Goal: Task Accomplishment & Management: Use online tool/utility

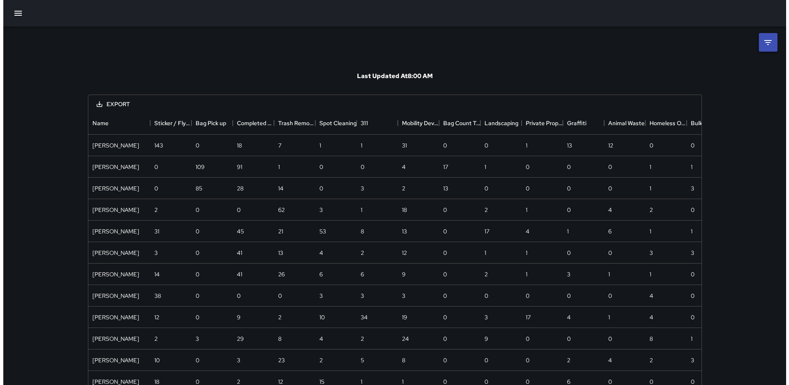
scroll to position [345, 607]
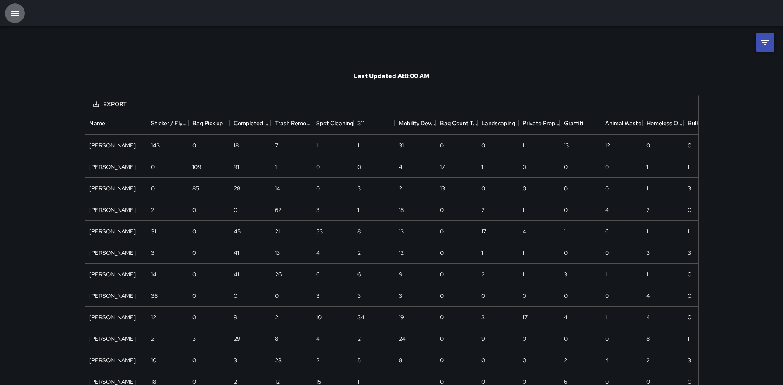
click at [8, 14] on button "button" at bounding box center [15, 13] width 20 height 20
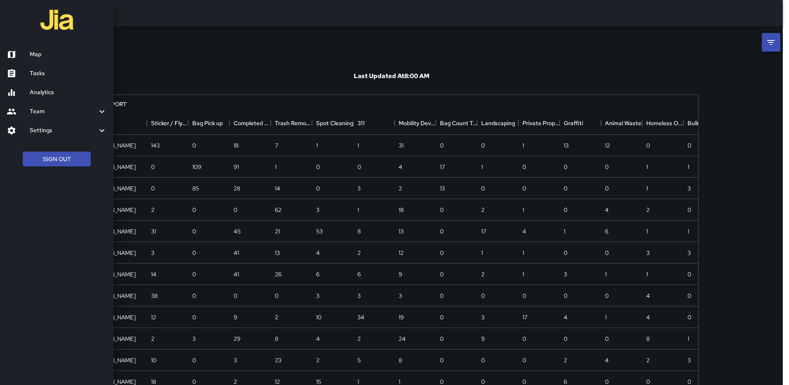
click at [36, 55] on h6 "Map" at bounding box center [68, 54] width 77 height 9
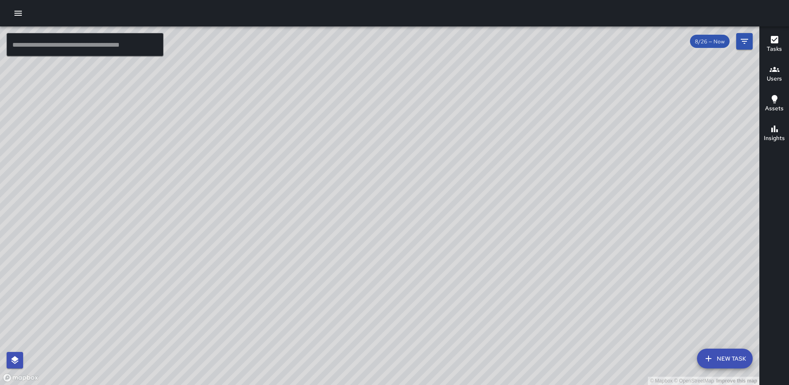
drag, startPoint x: 431, startPoint y: 148, endPoint x: 386, endPoint y: 186, distance: 58.6
click at [386, 186] on div "© Mapbox © OpenStreetMap Improve this map" at bounding box center [380, 205] width 760 height 358
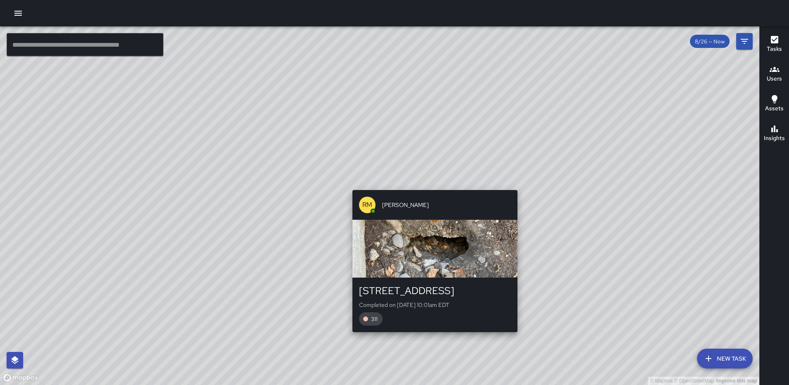
click at [431, 185] on div "© Mapbox © OpenStreetMap Improve this map RM [PERSON_NAME] [STREET_ADDRESS] Com…" at bounding box center [380, 205] width 760 height 358
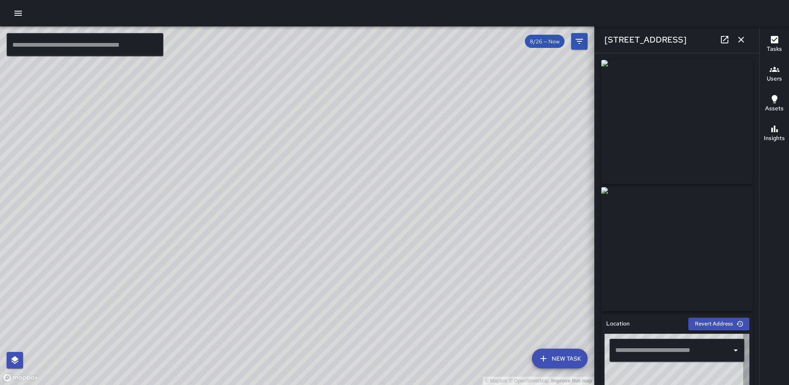
type input "**********"
click at [744, 38] on icon "button" at bounding box center [742, 40] width 10 height 10
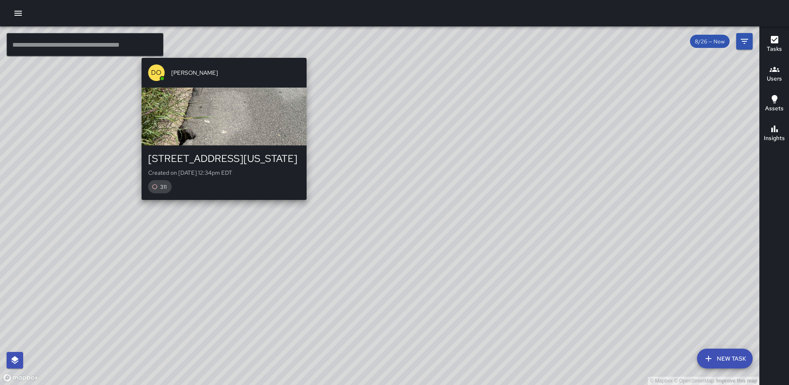
click at [302, 52] on div "© Mapbox © OpenStreetMap Improve this map DO [PERSON_NAME] [STREET_ADDRESS][US_…" at bounding box center [380, 205] width 760 height 358
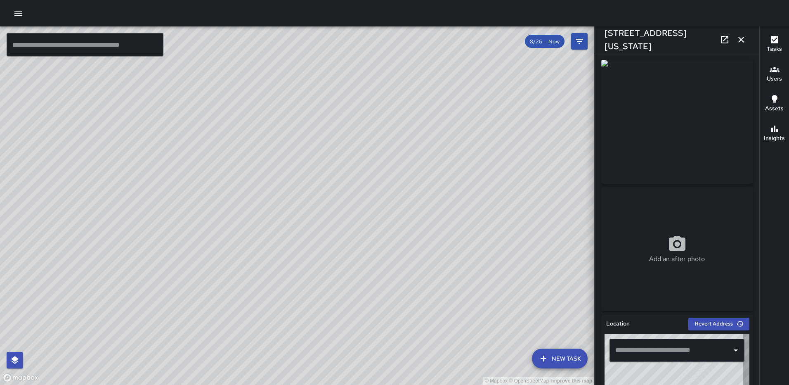
type input "**********"
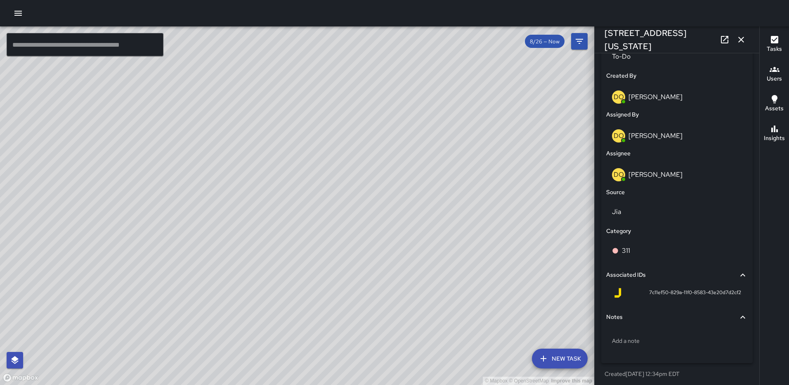
scroll to position [419, 0]
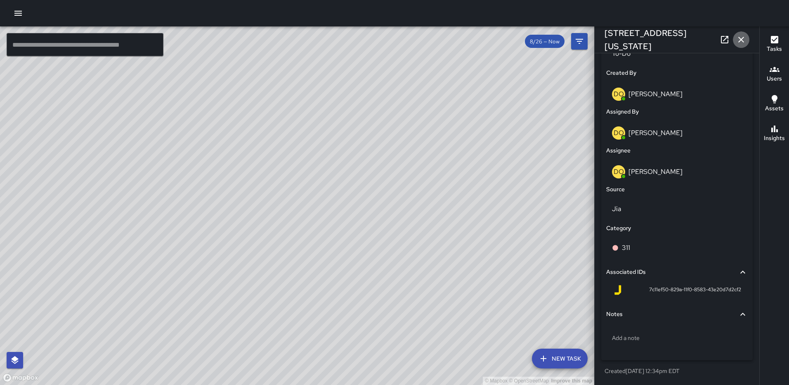
click at [741, 38] on icon "button" at bounding box center [742, 40] width 10 height 10
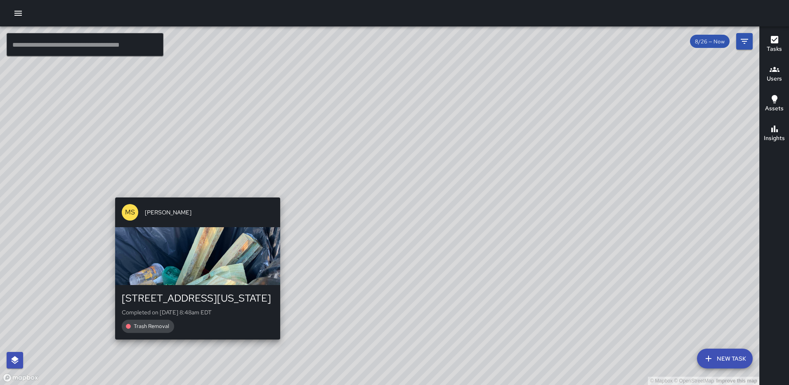
click at [279, 192] on div "© Mapbox © OpenStreetMap Improve this map [PERSON_NAME] [STREET_ADDRESS][US_STA…" at bounding box center [380, 205] width 760 height 358
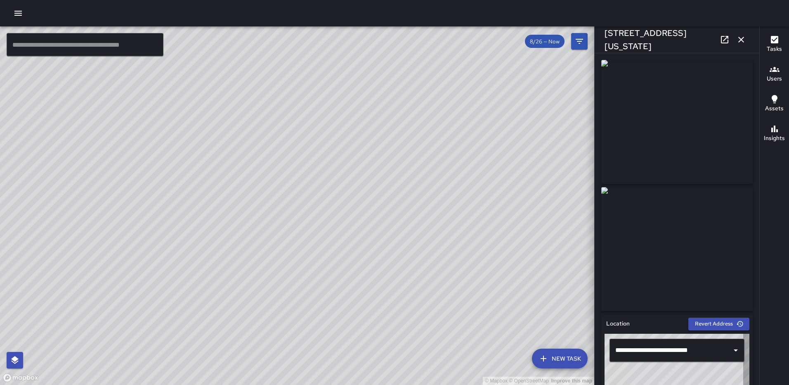
type input "**********"
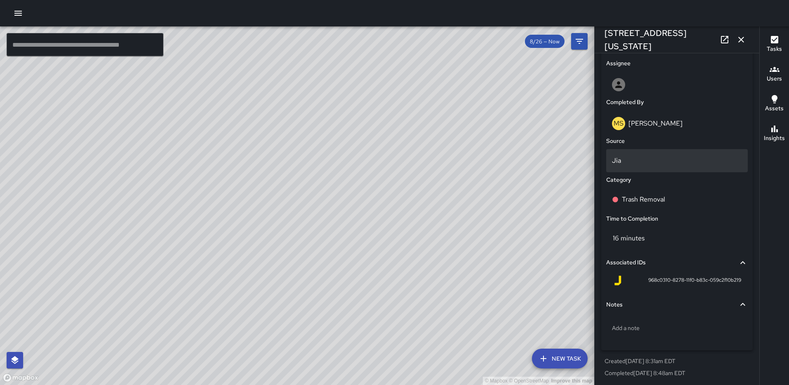
scroll to position [463, 0]
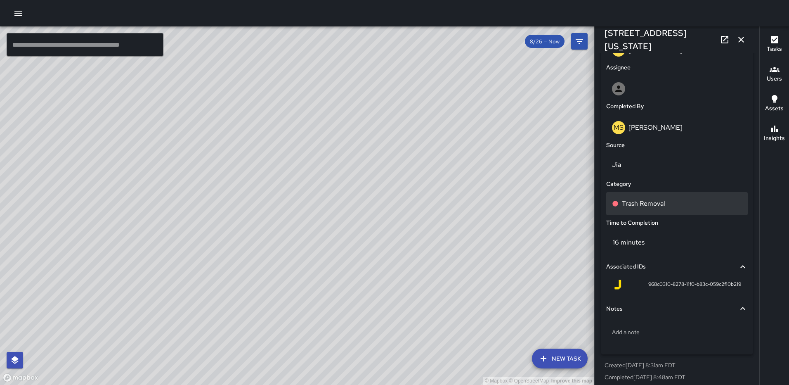
click at [652, 201] on p "Trash Removal" at bounding box center [643, 204] width 43 height 10
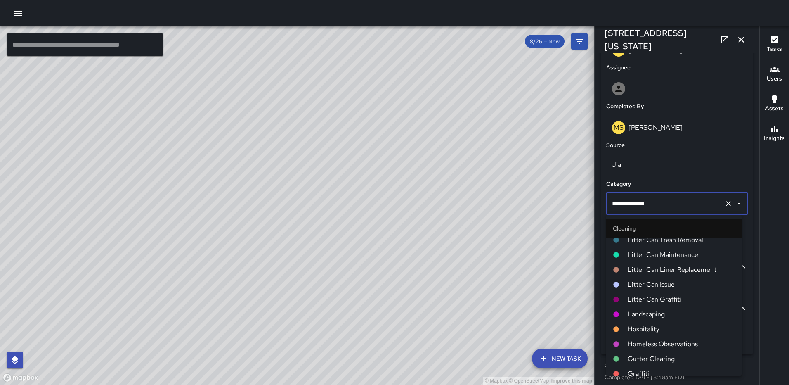
scroll to position [289, 0]
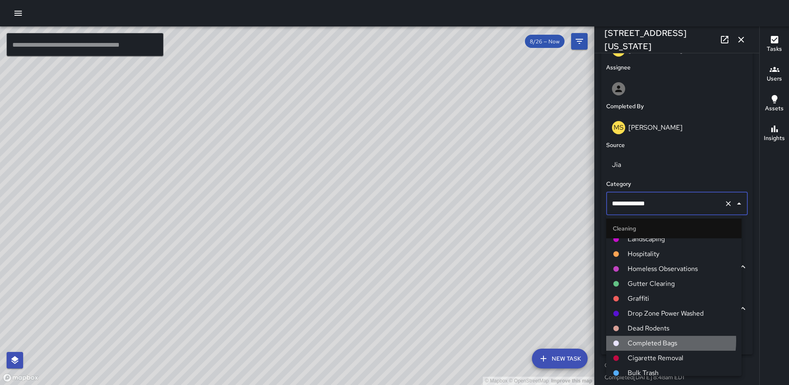
click at [642, 340] on span "Completed Bags" at bounding box center [681, 343] width 107 height 10
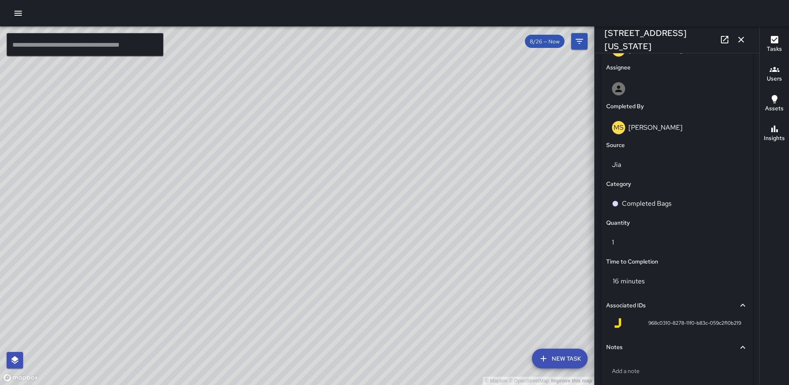
click at [737, 39] on icon "button" at bounding box center [742, 40] width 10 height 10
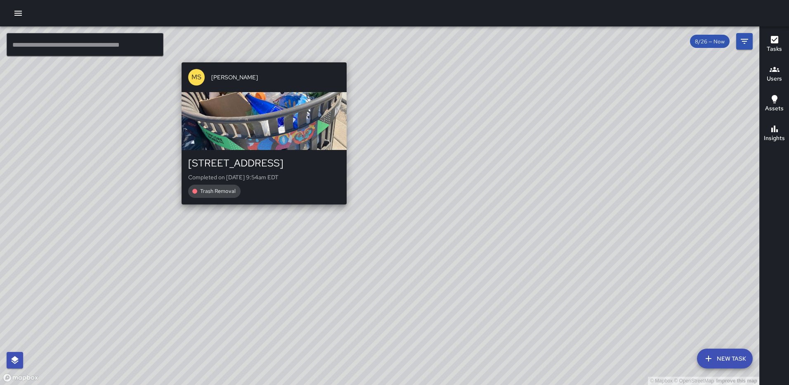
click at [259, 58] on div "© Mapbox © OpenStreetMap Improve this map [PERSON_NAME] [STREET_ADDRESS] Comple…" at bounding box center [380, 205] width 760 height 358
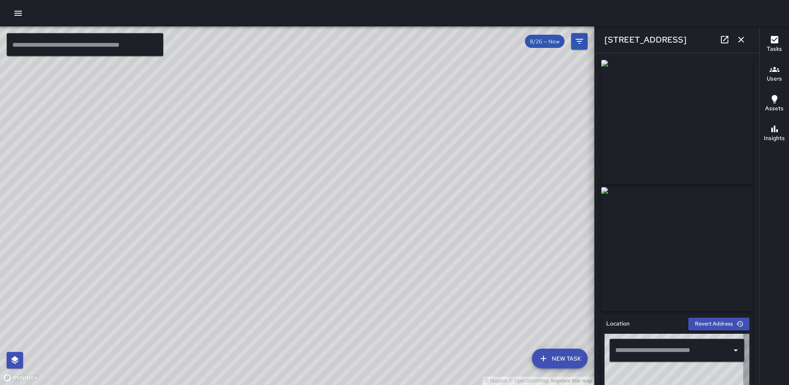
type input "**********"
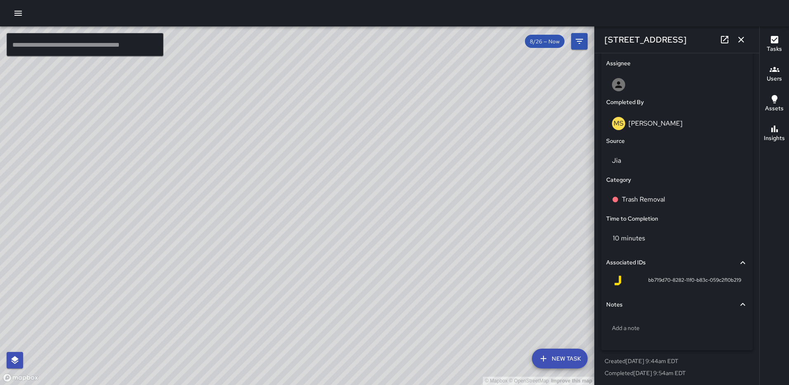
scroll to position [469, 0]
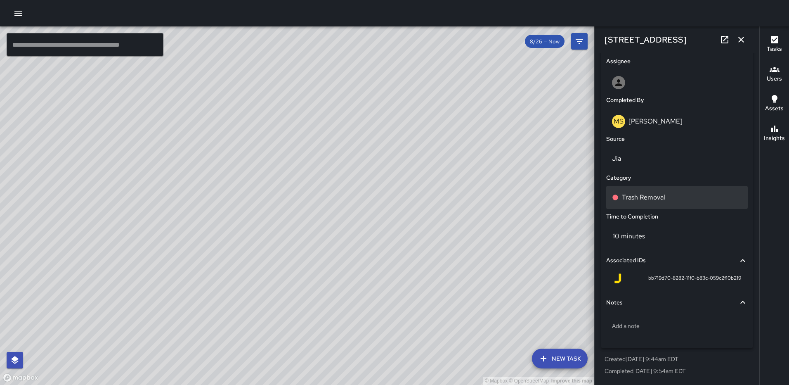
click at [670, 197] on div "Trash Removal" at bounding box center [677, 197] width 130 height 10
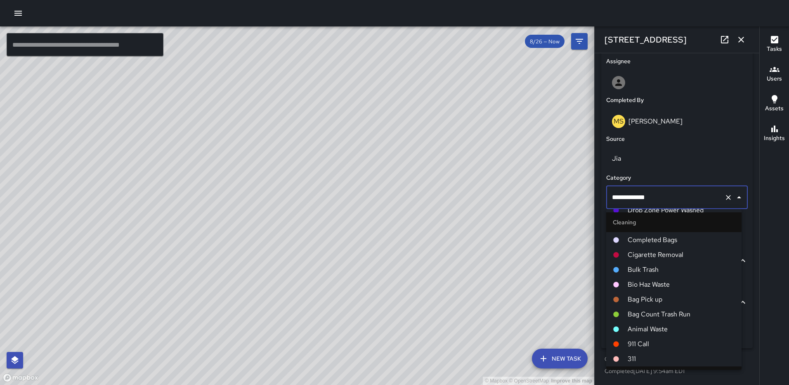
scroll to position [372, 0]
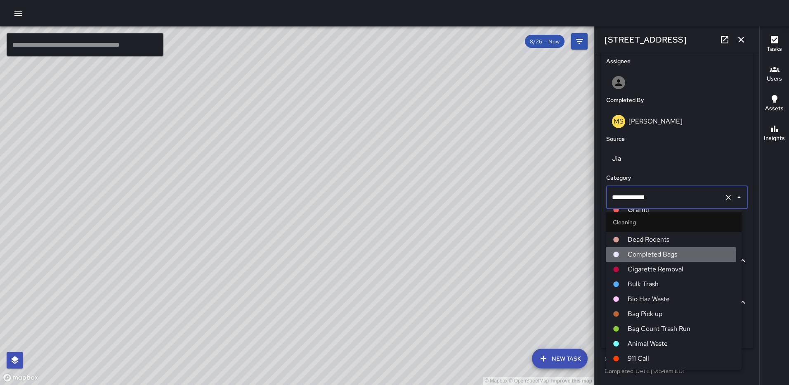
click at [658, 256] on span "Completed Bags" at bounding box center [681, 254] width 107 height 10
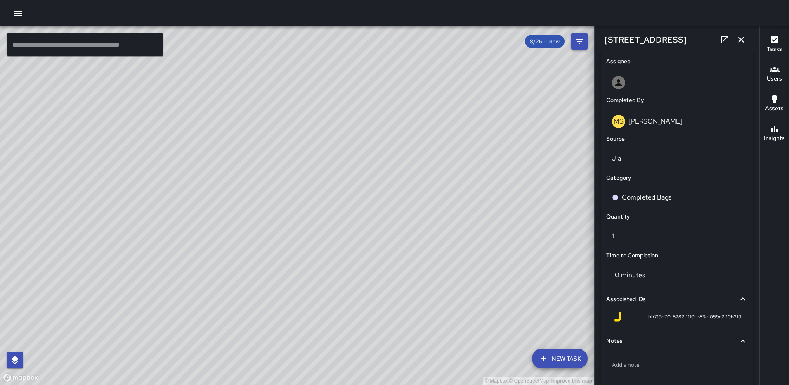
click at [743, 39] on icon "button" at bounding box center [742, 40] width 10 height 10
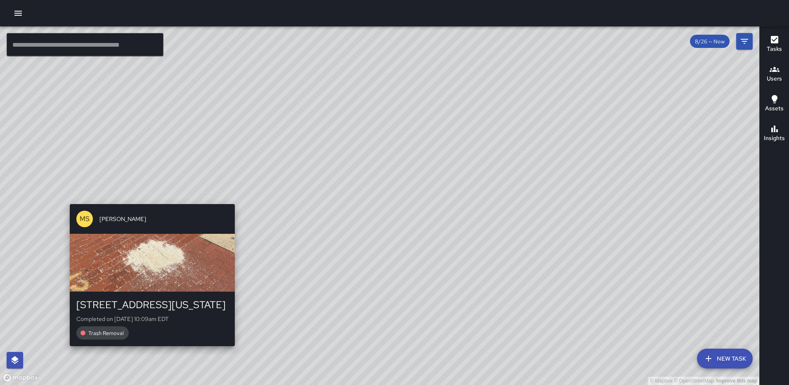
click at [147, 351] on div "© Mapbox © OpenStreetMap Improve this map [PERSON_NAME] [STREET_ADDRESS][US_STA…" at bounding box center [380, 205] width 760 height 358
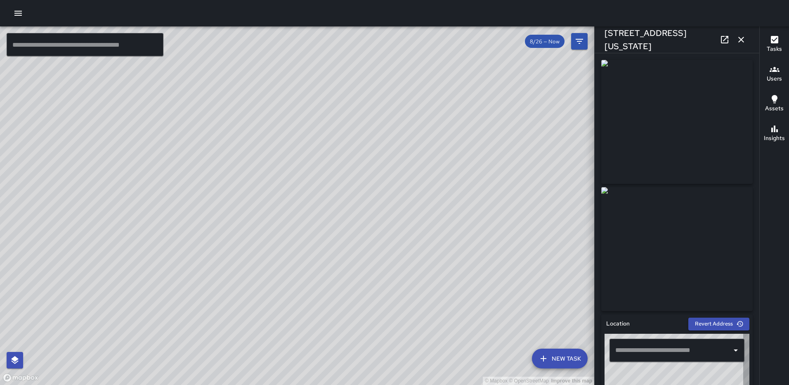
type input "**********"
click at [741, 40] on icon "button" at bounding box center [742, 40] width 6 height 6
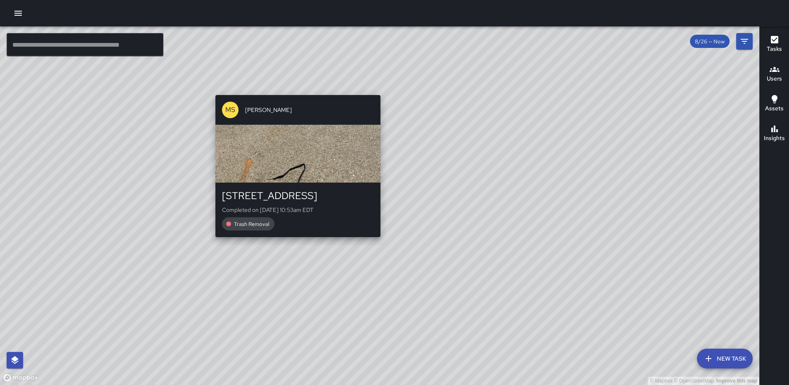
click at [378, 241] on div "© Mapbox © OpenStreetMap Improve this map [PERSON_NAME] [STREET_ADDRESS] Comple…" at bounding box center [380, 205] width 760 height 358
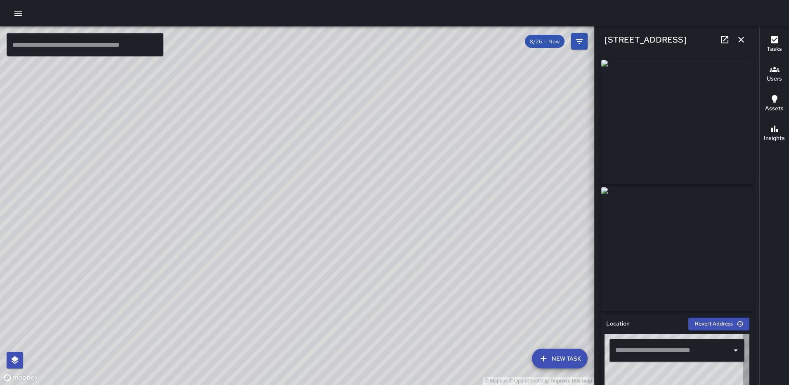
type input "**********"
click at [745, 38] on icon "button" at bounding box center [742, 40] width 10 height 10
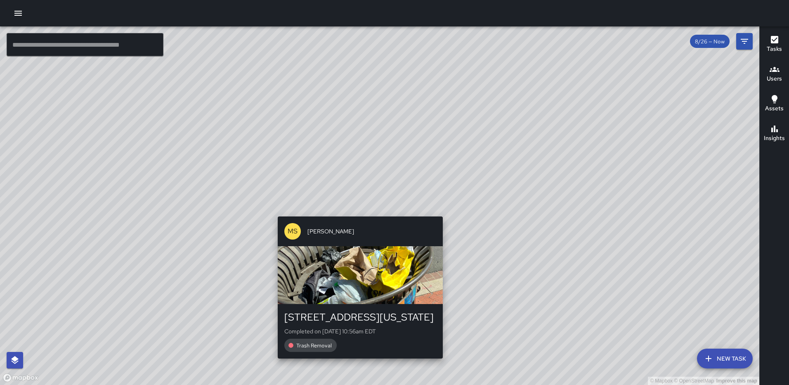
click at [439, 210] on div "© Mapbox © OpenStreetMap Improve this map [PERSON_NAME] [STREET_ADDRESS][US_STA…" at bounding box center [380, 205] width 760 height 358
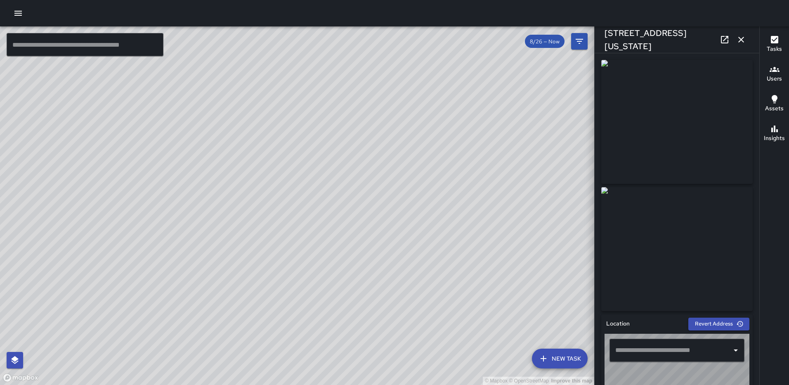
type input "**********"
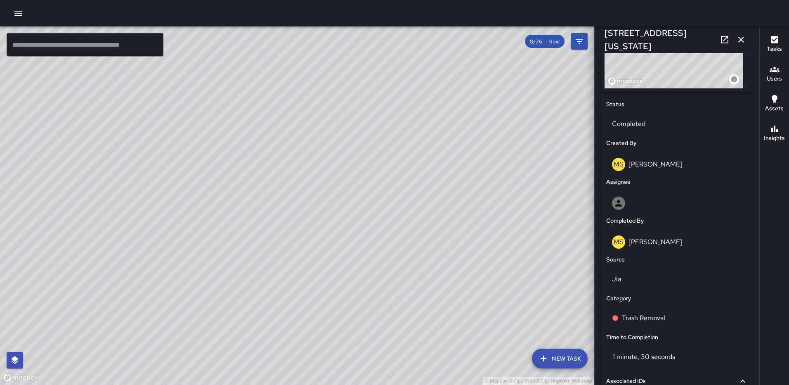
scroll to position [469, 0]
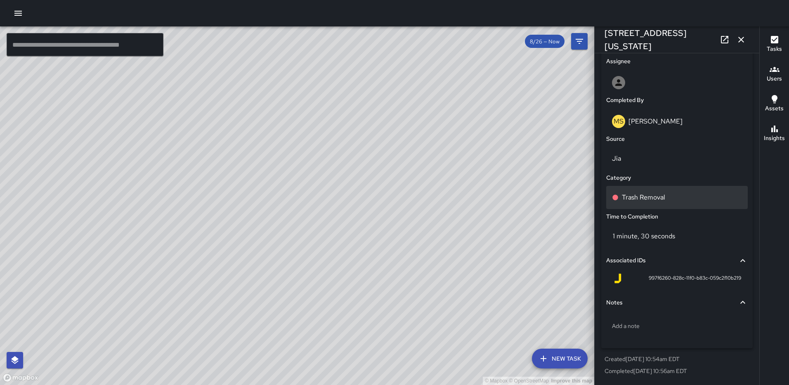
click at [646, 196] on p "Trash Removal" at bounding box center [643, 197] width 43 height 10
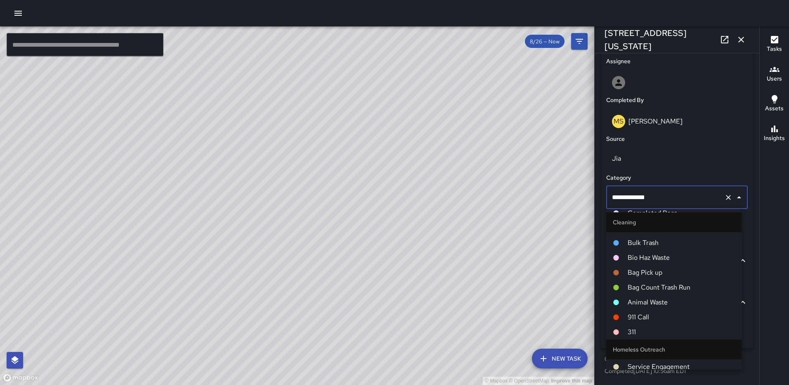
scroll to position [372, 0]
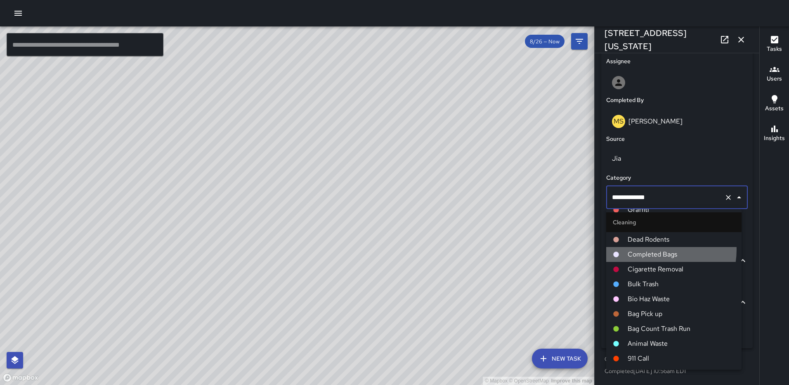
click at [656, 250] on span "Completed Bags" at bounding box center [681, 254] width 107 height 10
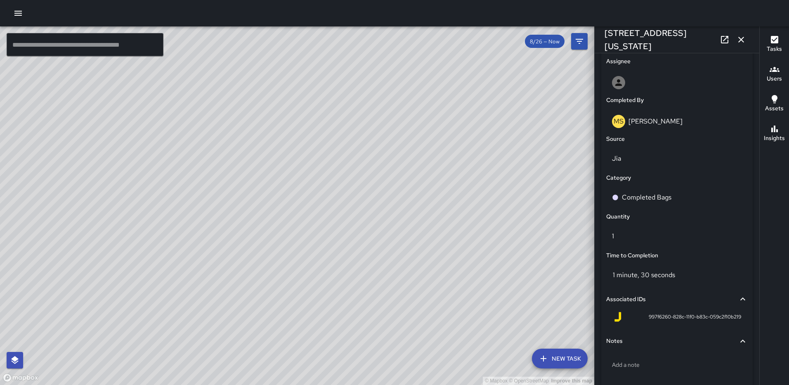
click at [739, 35] on icon "button" at bounding box center [742, 40] width 10 height 10
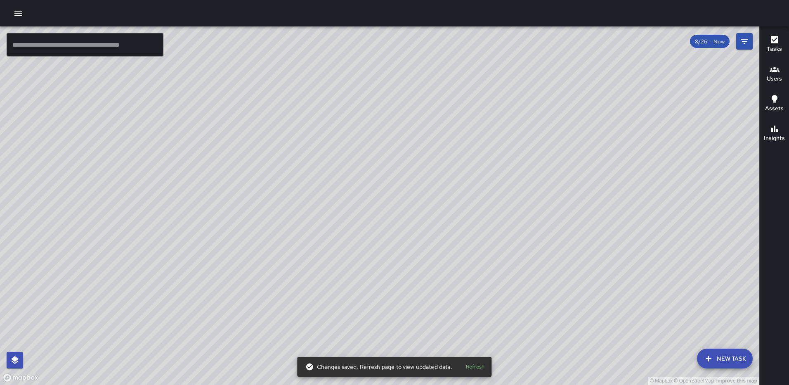
drag, startPoint x: 330, startPoint y: 313, endPoint x: 336, endPoint y: 213, distance: 100.1
click at [336, 211] on div "© Mapbox © OpenStreetMap Improve this map" at bounding box center [380, 205] width 760 height 358
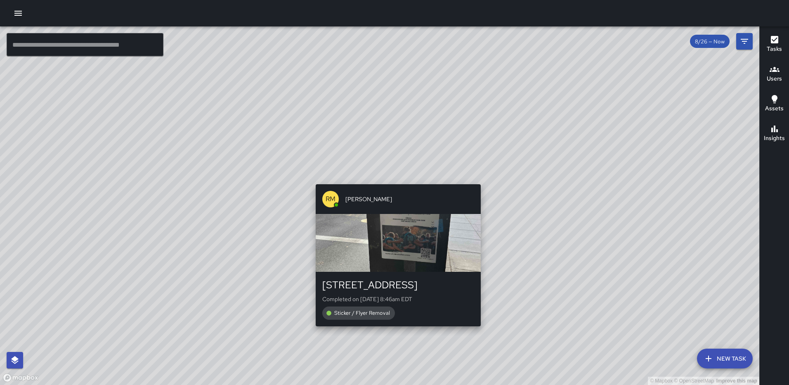
click at [394, 331] on div "© Mapbox © OpenStreetMap Improve this map RM [PERSON_NAME] [STREET_ADDRESS] Com…" at bounding box center [380, 205] width 760 height 358
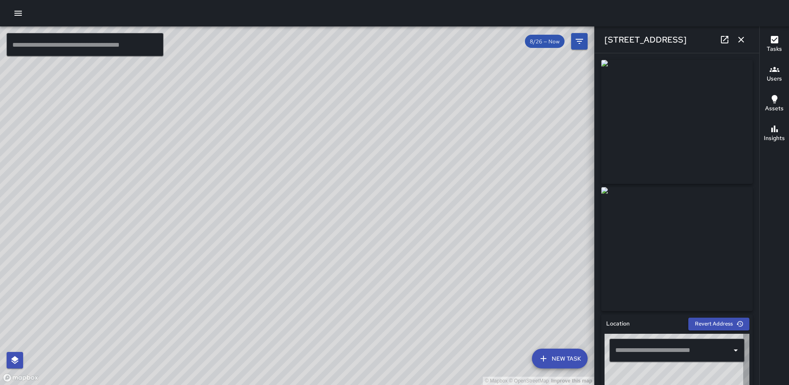
type input "**********"
click at [738, 35] on icon "button" at bounding box center [742, 40] width 10 height 10
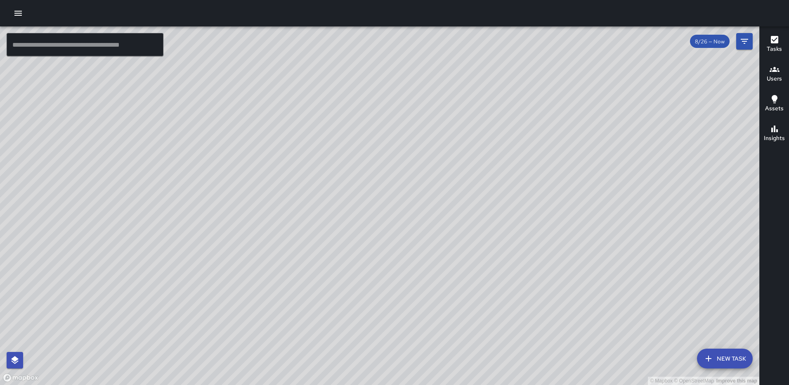
drag, startPoint x: 317, startPoint y: 253, endPoint x: 367, endPoint y: 151, distance: 113.0
click at [367, 151] on div "© Mapbox © OpenStreetMap Improve this map" at bounding box center [380, 205] width 760 height 358
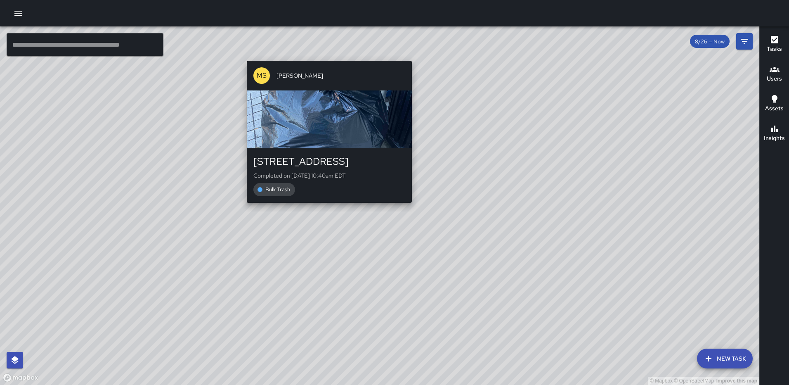
click at [327, 55] on div "© Mapbox © OpenStreetMap Improve this map [PERSON_NAME] [STREET_ADDRESS] Comple…" at bounding box center [380, 205] width 760 height 358
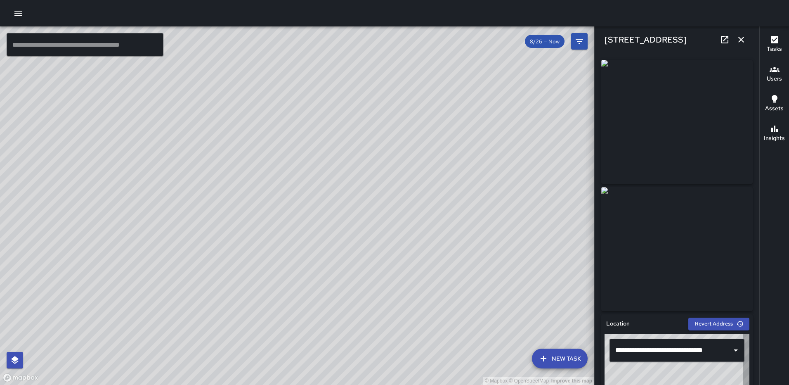
type input "**********"
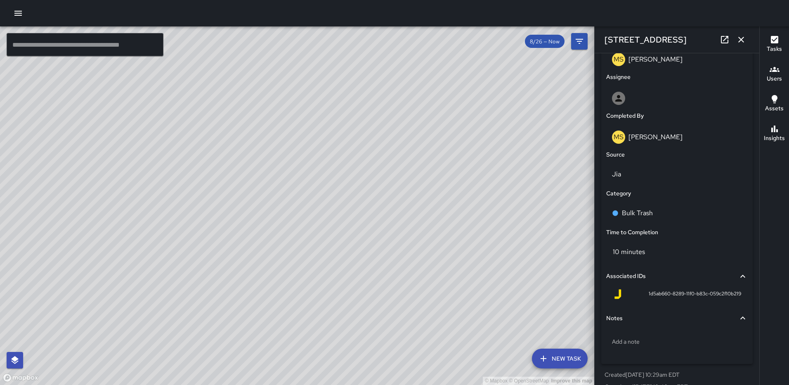
scroll to position [469, 0]
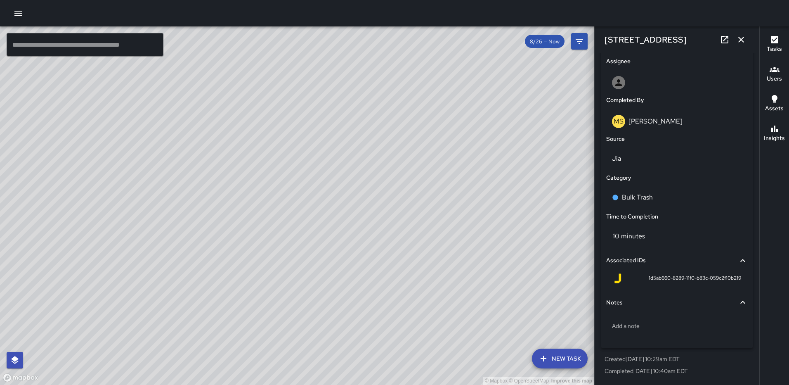
click at [740, 40] on icon "button" at bounding box center [742, 40] width 10 height 10
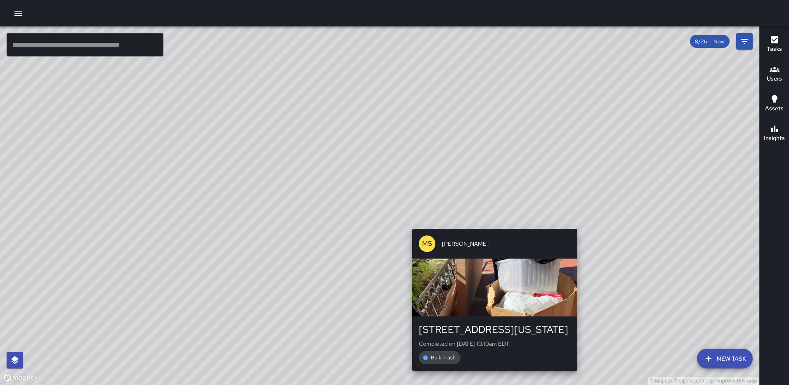
click at [574, 224] on div "© Mapbox © OpenStreetMap Improve this map [PERSON_NAME] [STREET_ADDRESS][US_STA…" at bounding box center [380, 205] width 760 height 358
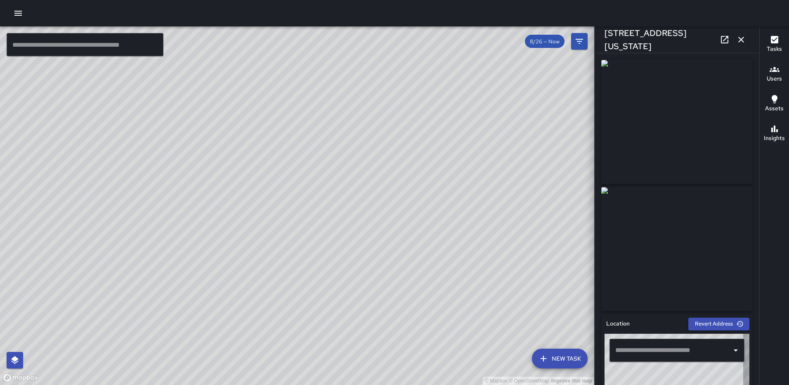
type input "**********"
click at [746, 38] on icon "button" at bounding box center [742, 40] width 10 height 10
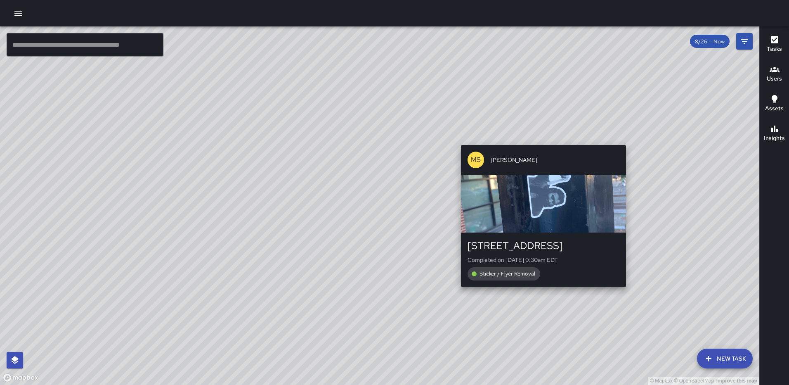
click at [630, 139] on div "© Mapbox © OpenStreetMap Improve this map [PERSON_NAME] [STREET_ADDRESS] Comple…" at bounding box center [380, 205] width 760 height 358
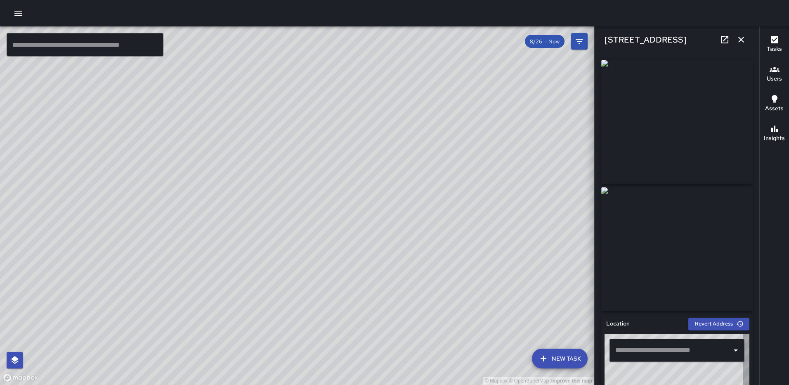
type input "**********"
click at [741, 38] on icon "button" at bounding box center [742, 40] width 10 height 10
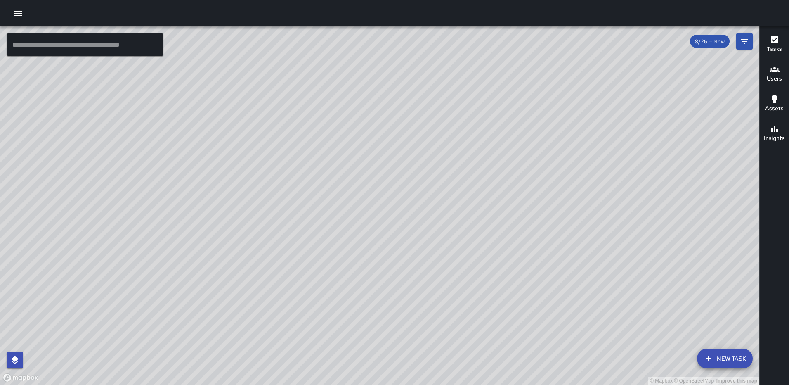
click at [779, 71] on icon "button" at bounding box center [775, 69] width 10 height 5
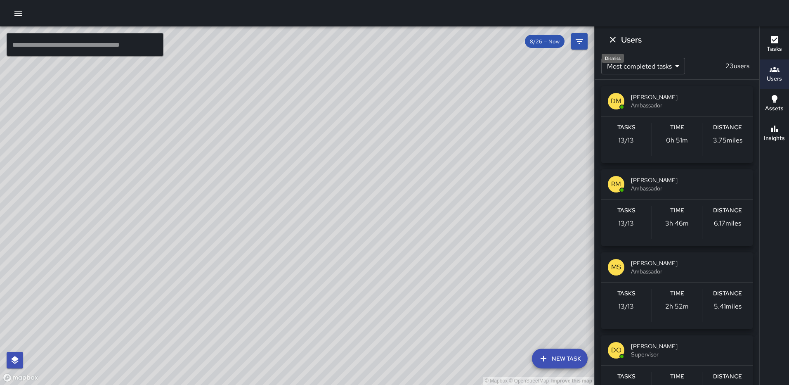
click at [614, 40] on icon "Dismiss" at bounding box center [613, 40] width 6 height 6
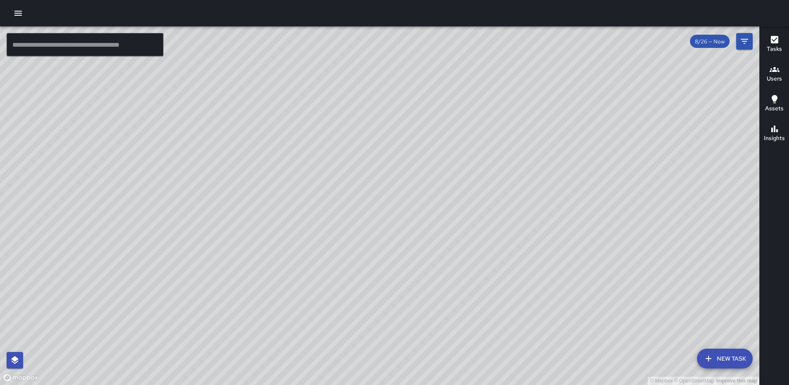
drag, startPoint x: 424, startPoint y: 288, endPoint x: 434, endPoint y: 190, distance: 98.0
click at [434, 191] on div "© Mapbox © OpenStreetMap Improve this map" at bounding box center [380, 205] width 760 height 358
drag, startPoint x: 418, startPoint y: 270, endPoint x: 412, endPoint y: 195, distance: 75.4
click at [412, 196] on div "© Mapbox © OpenStreetMap Improve this map" at bounding box center [380, 205] width 760 height 358
drag, startPoint x: 509, startPoint y: 256, endPoint x: 446, endPoint y: 163, distance: 112.4
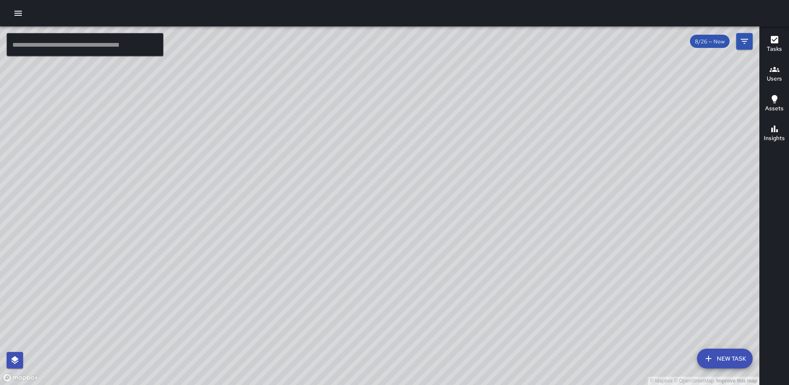
click at [447, 164] on div "© Mapbox © OpenStreetMap Improve this map" at bounding box center [380, 205] width 760 height 358
click at [714, 323] on div "© Mapbox © OpenStreetMap Improve this map" at bounding box center [380, 205] width 760 height 358
click at [725, 362] on button "New Task" at bounding box center [725, 358] width 56 height 20
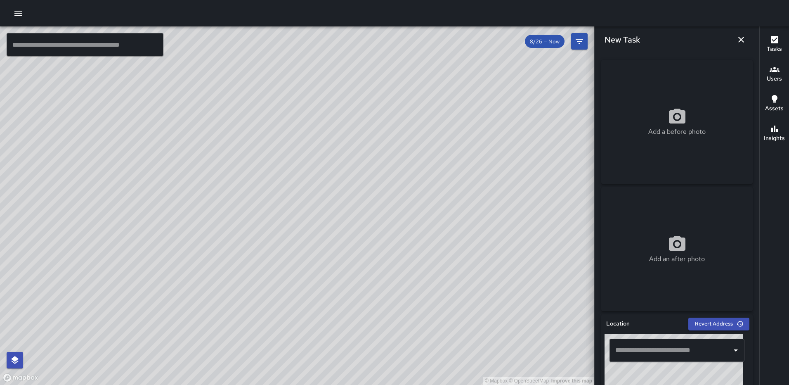
click at [412, 216] on div "© Mapbox © OpenStreetMap Improve this map" at bounding box center [297, 205] width 595 height 358
click at [682, 116] on icon at bounding box center [677, 116] width 17 height 15
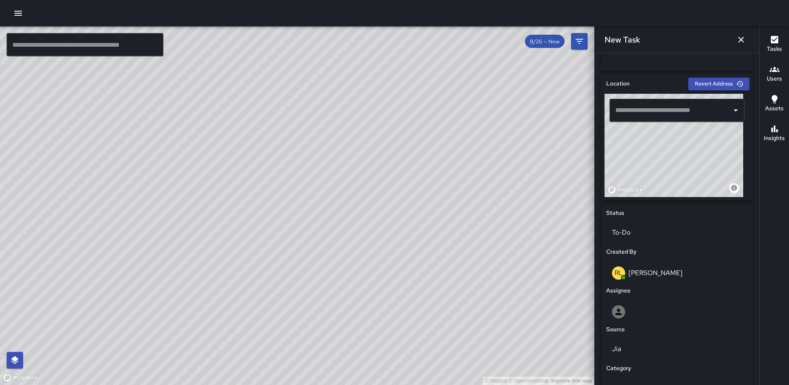
scroll to position [245, 0]
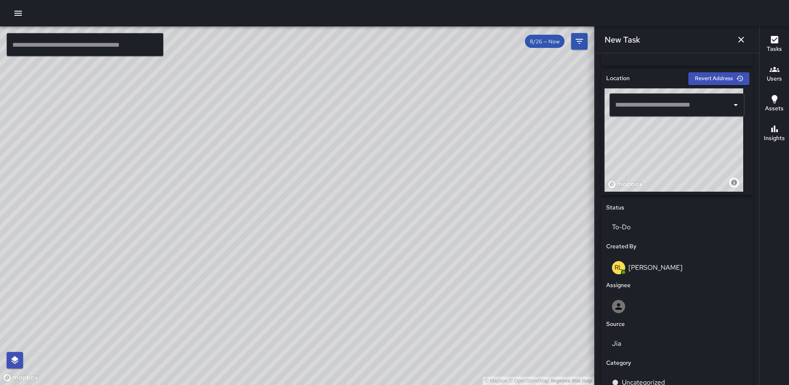
drag, startPoint x: 675, startPoint y: 153, endPoint x: 635, endPoint y: 164, distance: 41.2
click at [623, 171] on div "© Mapbox © OpenStreetMap Improve this map" at bounding box center [674, 139] width 139 height 103
drag, startPoint x: 658, startPoint y: 165, endPoint x: 672, endPoint y: 156, distance: 16.9
click at [672, 156] on div "© Mapbox © OpenStreetMap Improve this map" at bounding box center [674, 139] width 139 height 103
drag, startPoint x: 667, startPoint y: 160, endPoint x: 673, endPoint y: 131, distance: 29.6
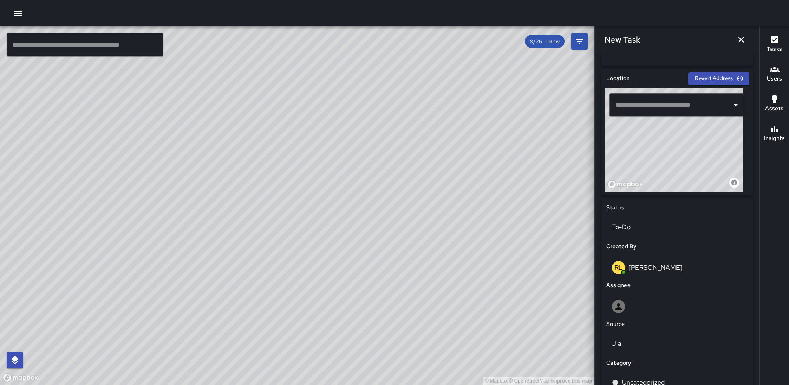
click at [671, 122] on div "© Mapbox © OpenStreetMap Improve this map" at bounding box center [674, 139] width 139 height 103
click at [697, 152] on div "© Mapbox © OpenStreetMap Improve this map" at bounding box center [674, 139] width 139 height 103
type input "**********"
click at [675, 230] on p "To-Do" at bounding box center [677, 227] width 130 height 10
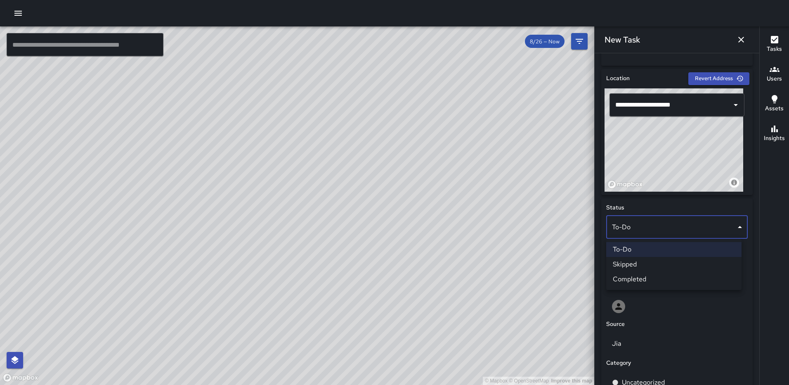
click at [653, 277] on li "Completed" at bounding box center [673, 279] width 135 height 15
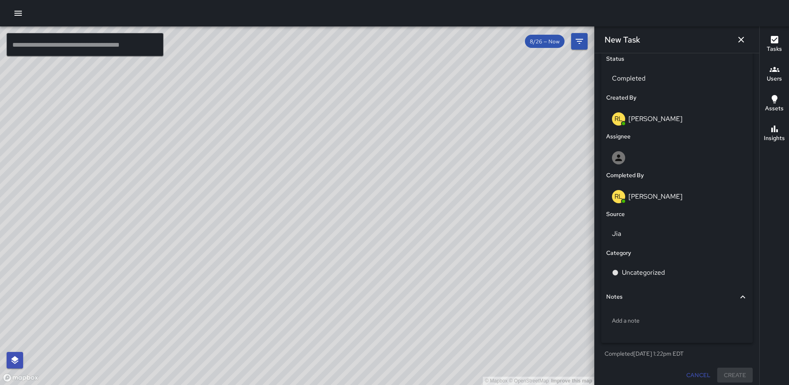
scroll to position [398, 0]
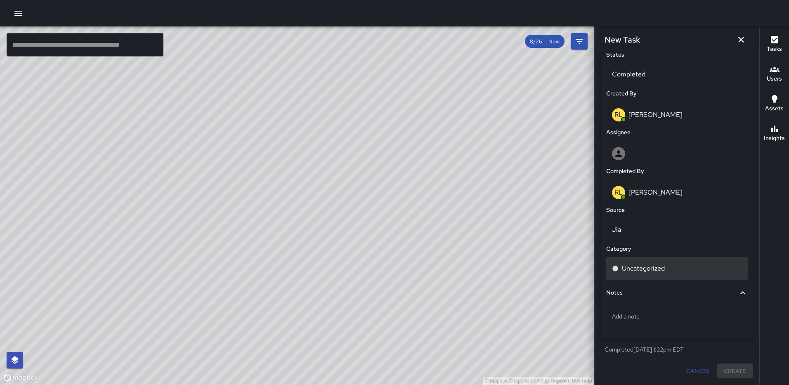
click at [672, 266] on div "Uncategorized" at bounding box center [677, 268] width 130 height 10
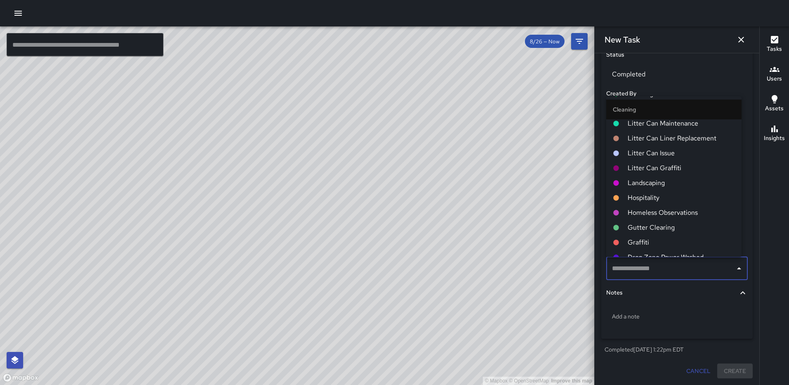
scroll to position [330, 0]
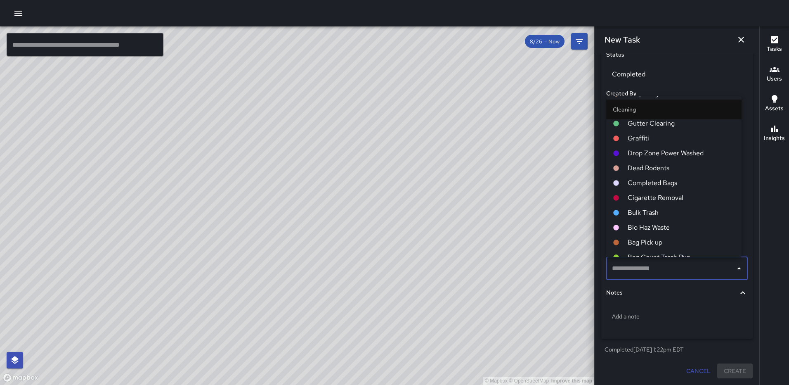
click at [651, 139] on span "Graffiti" at bounding box center [681, 138] width 107 height 10
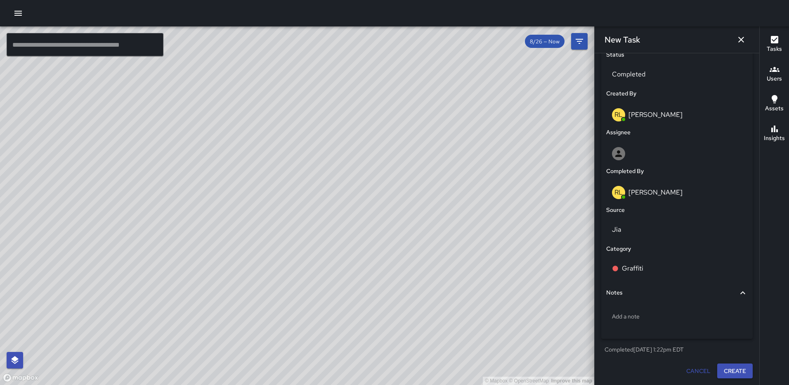
click at [742, 40] on icon "button" at bounding box center [742, 40] width 6 height 6
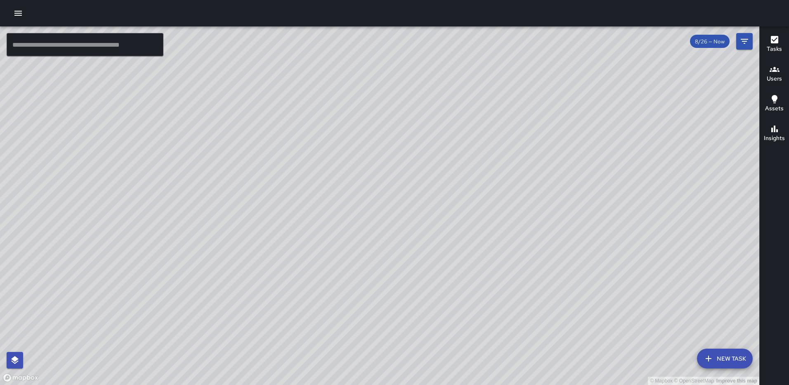
click at [500, 244] on div "© Mapbox © OpenStreetMap Improve this map" at bounding box center [380, 205] width 760 height 358
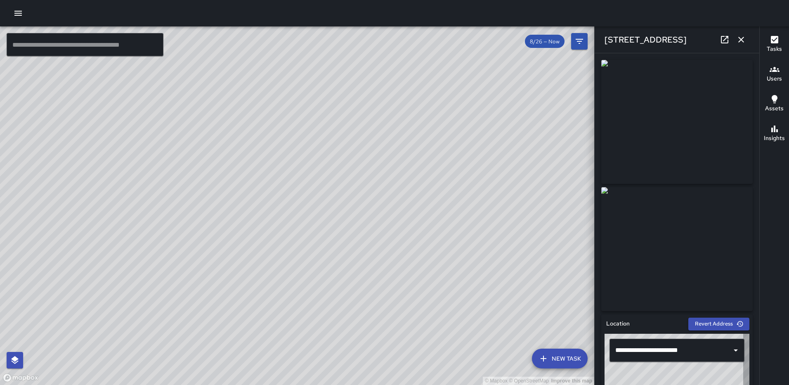
type input "**********"
click at [723, 38] on icon at bounding box center [725, 40] width 10 height 10
